Goal: Obtain resource: Download file/media

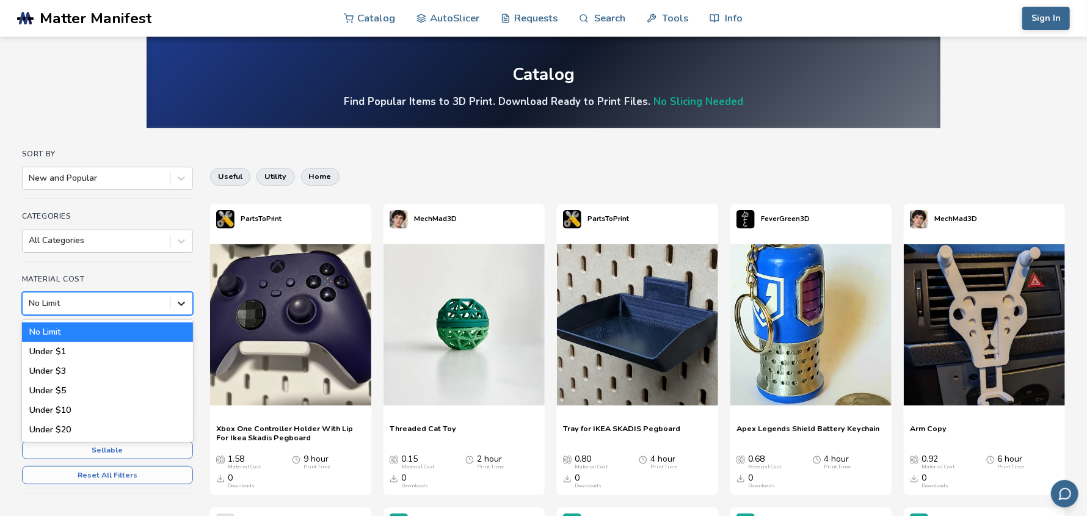
click at [181, 303] on icon at bounding box center [181, 304] width 7 height 4
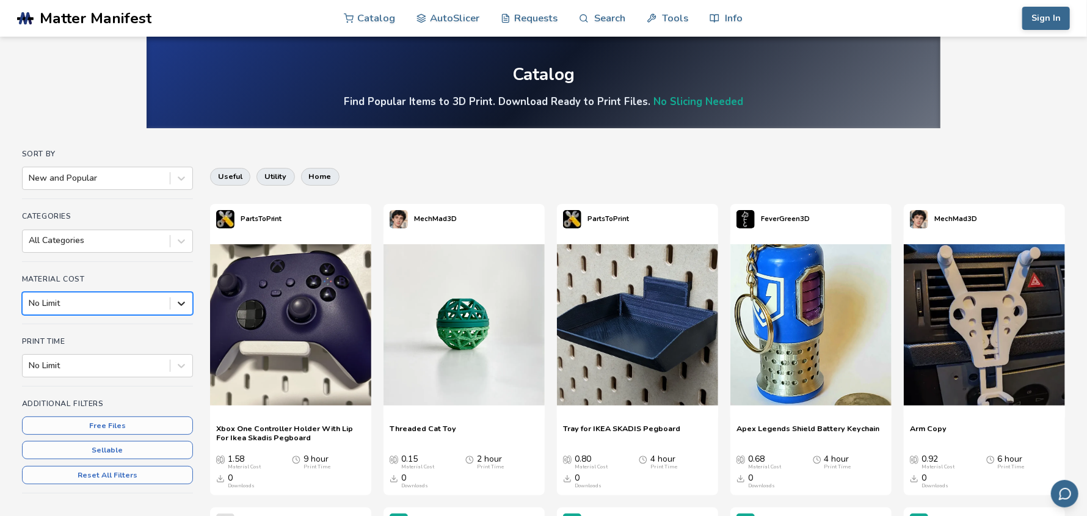
click at [175, 300] on icon at bounding box center [181, 303] width 12 height 12
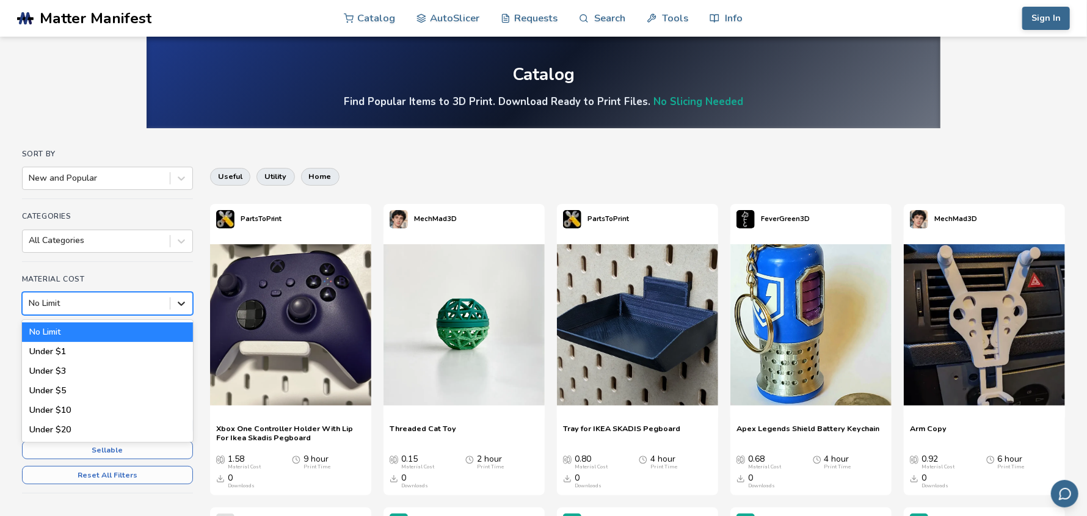
click at [175, 300] on icon at bounding box center [181, 303] width 12 height 12
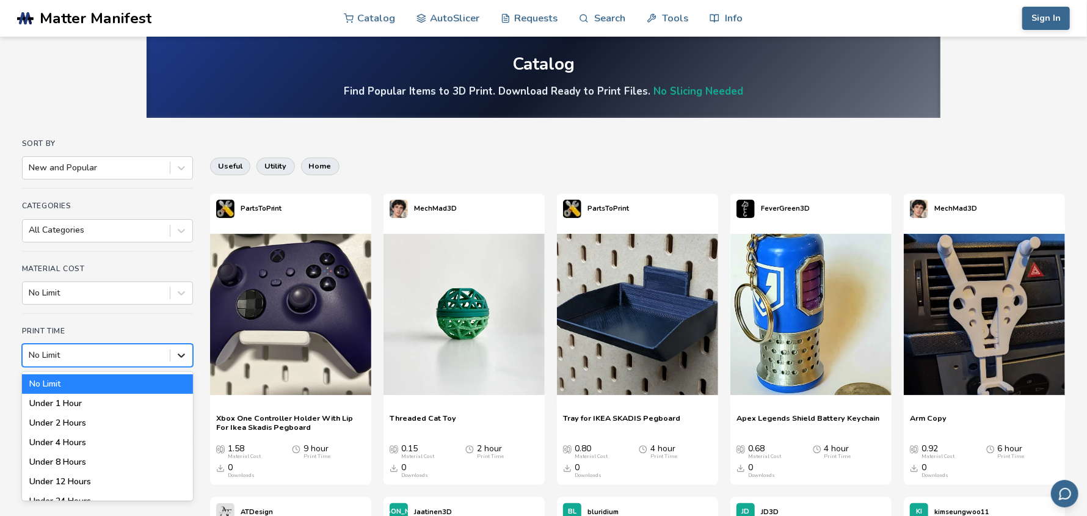
click at [181, 365] on div "Print Time 7 results available. Use Up and Down to choose options, press Enter …" at bounding box center [107, 351] width 171 height 49
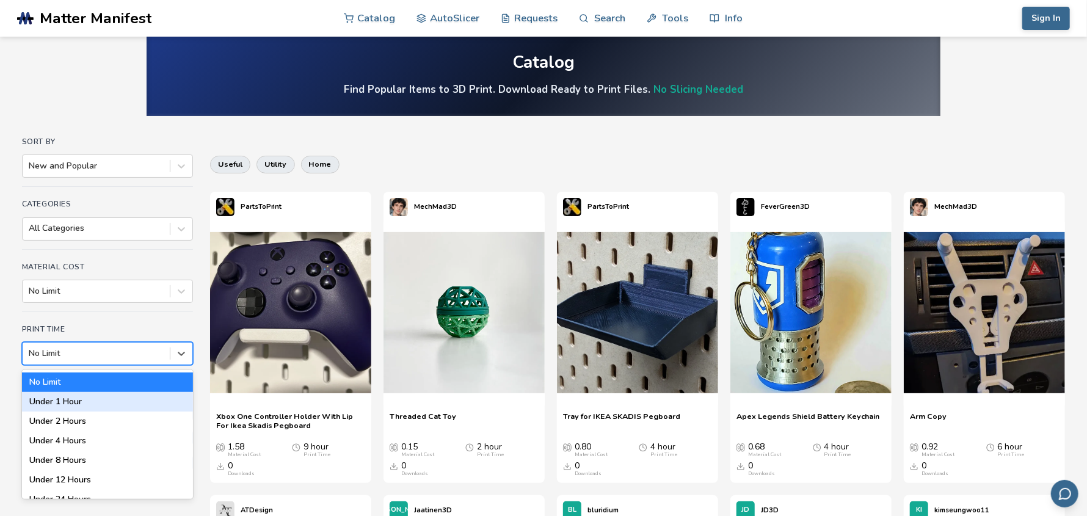
click at [128, 398] on div "Under 1 Hour" at bounding box center [107, 402] width 171 height 20
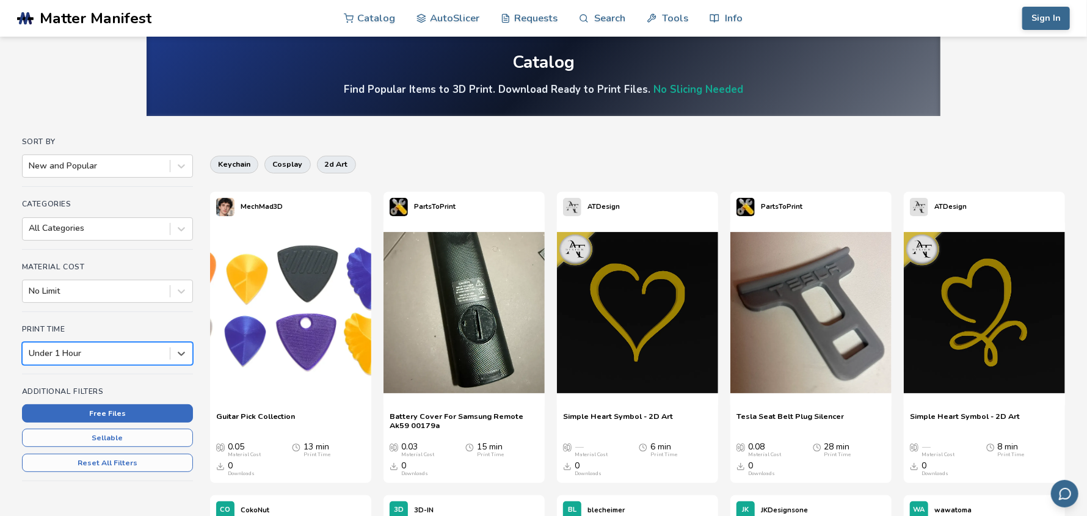
click at [103, 410] on button "Free Files" at bounding box center [107, 413] width 171 height 18
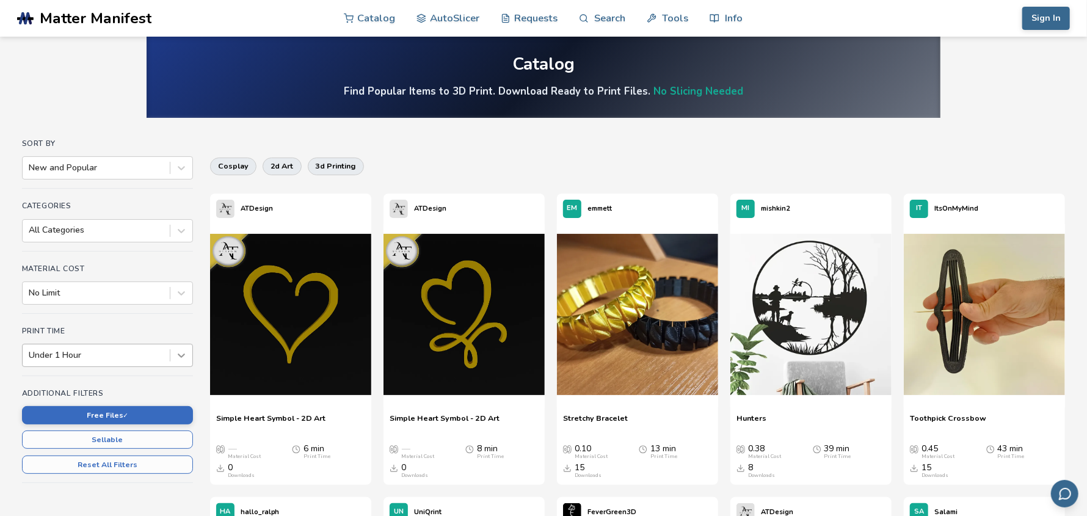
click at [180, 365] on div "Print Time Under 1 Hour" at bounding box center [107, 351] width 171 height 49
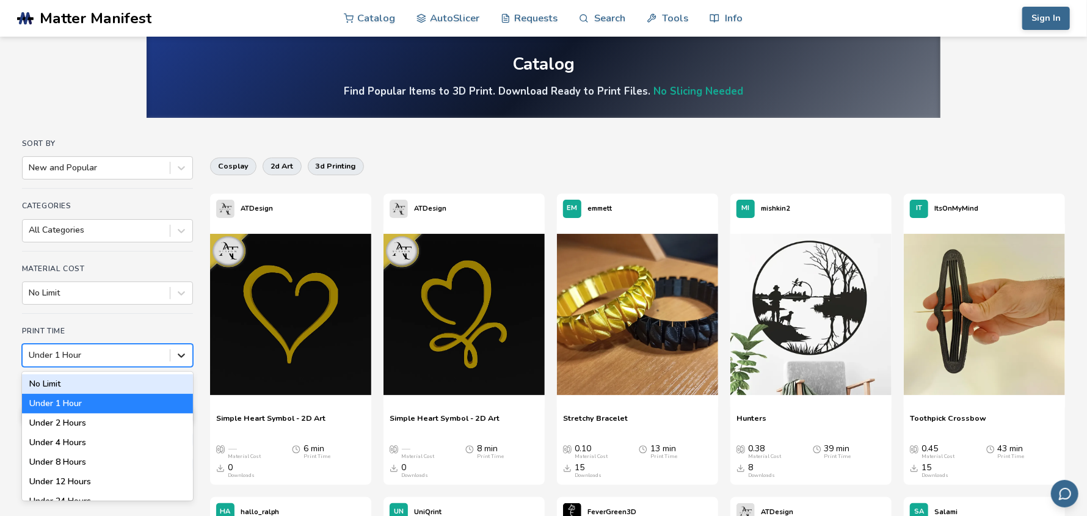
scroll to position [12, 0]
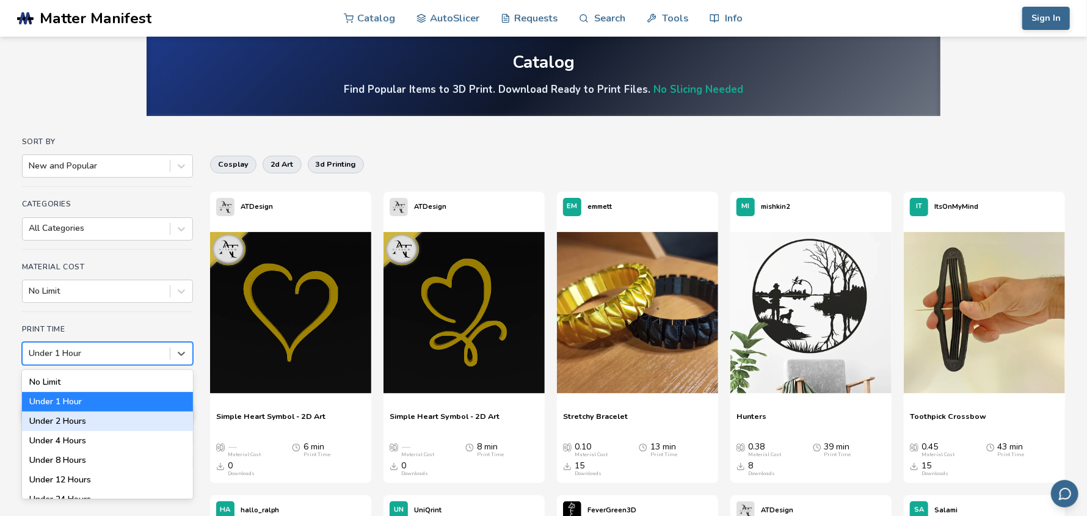
click at [117, 422] on div "Under 2 Hours" at bounding box center [107, 421] width 171 height 20
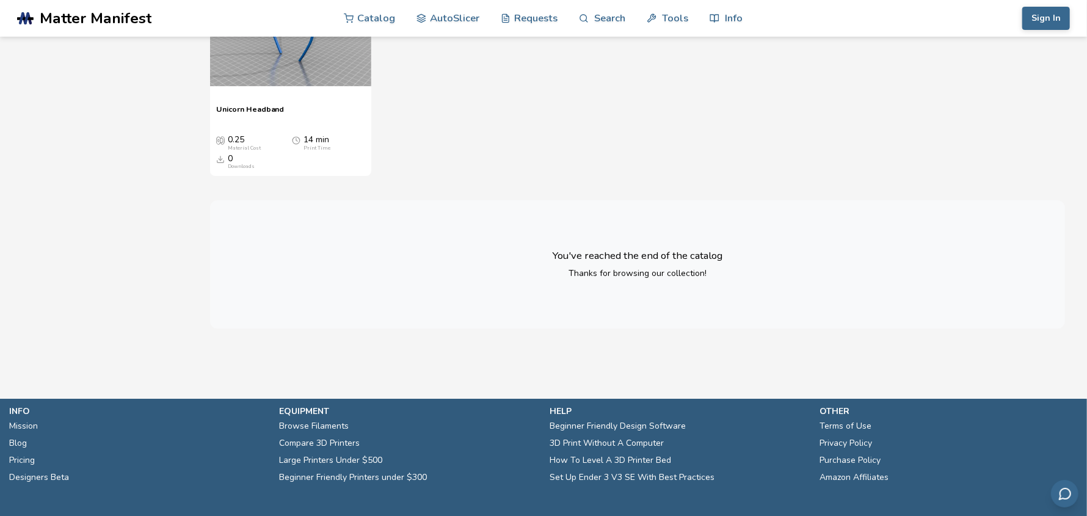
scroll to position [11284, 0]
